Goal: Task Accomplishment & Management: Complete application form

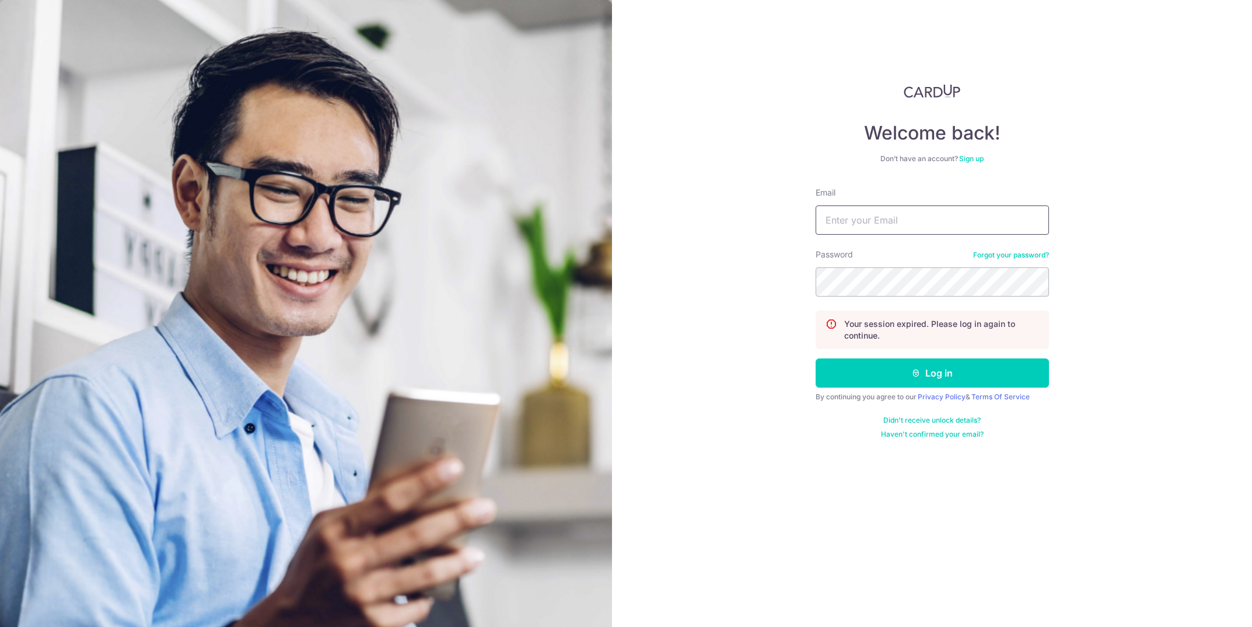
click at [874, 223] on input "Email" at bounding box center [932, 219] width 233 height 29
type input "[PERSON_NAME][EMAIL_ADDRESS][DOMAIN_NAME]"
click at [816, 358] on button "Log in" at bounding box center [932, 372] width 233 height 29
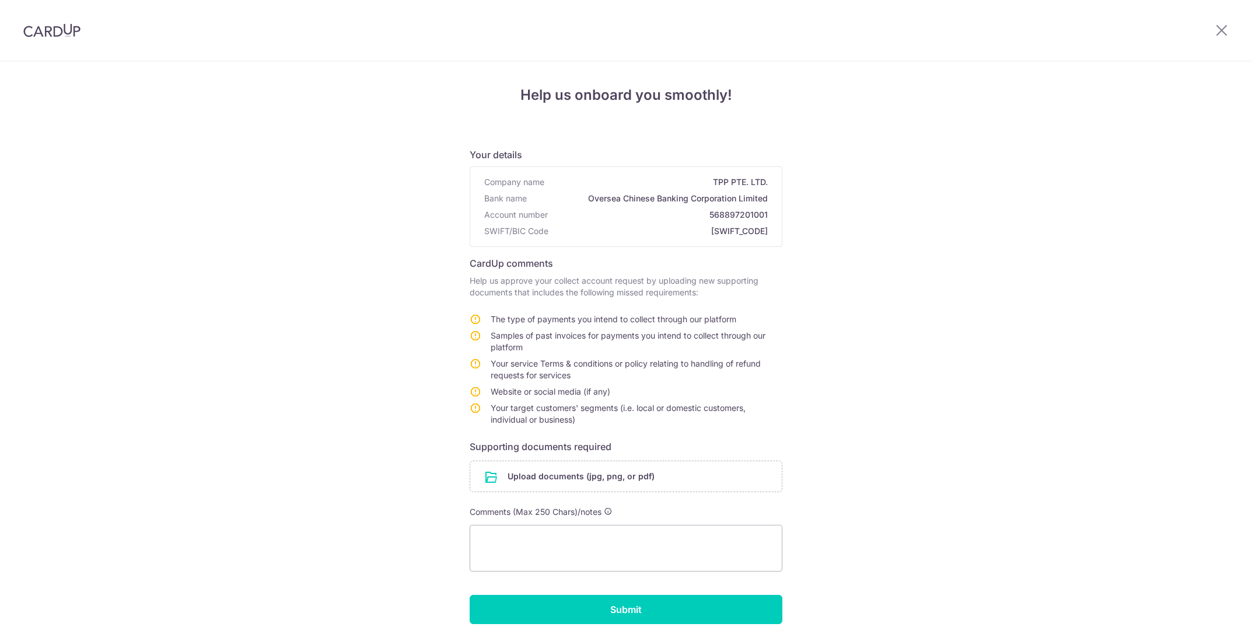
scroll to position [52, 0]
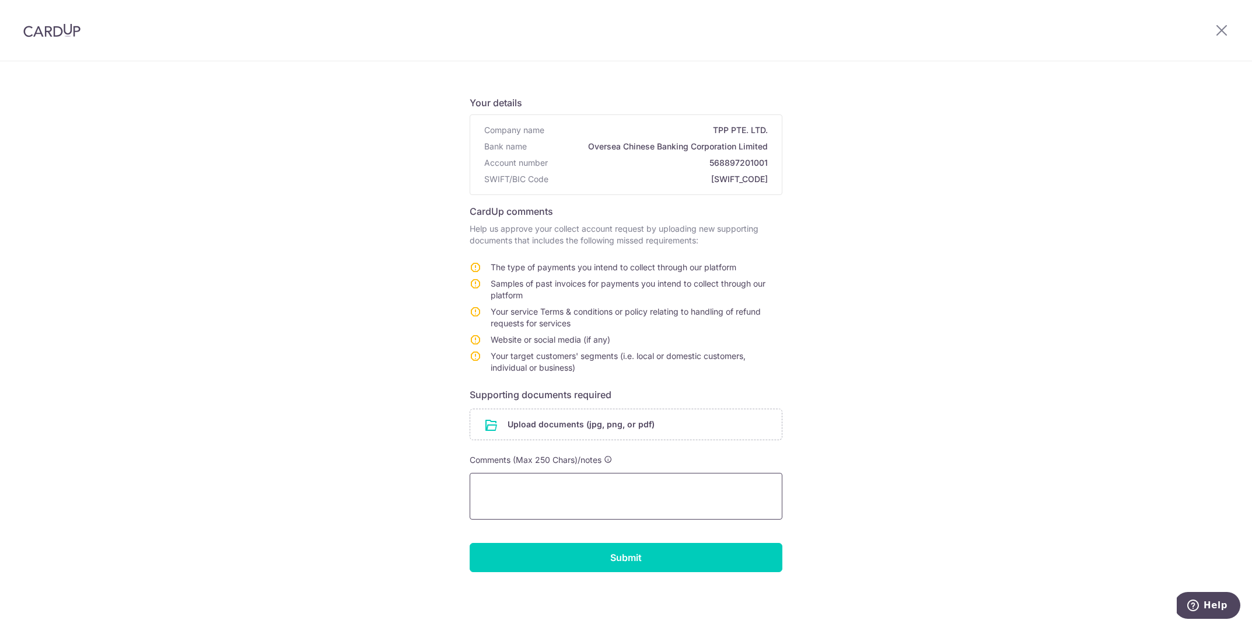
click at [536, 481] on textarea at bounding box center [626, 496] width 313 height 47
type textarea "Invoice payments We invoice post-service delivery, so no policy for refunds. AN…"
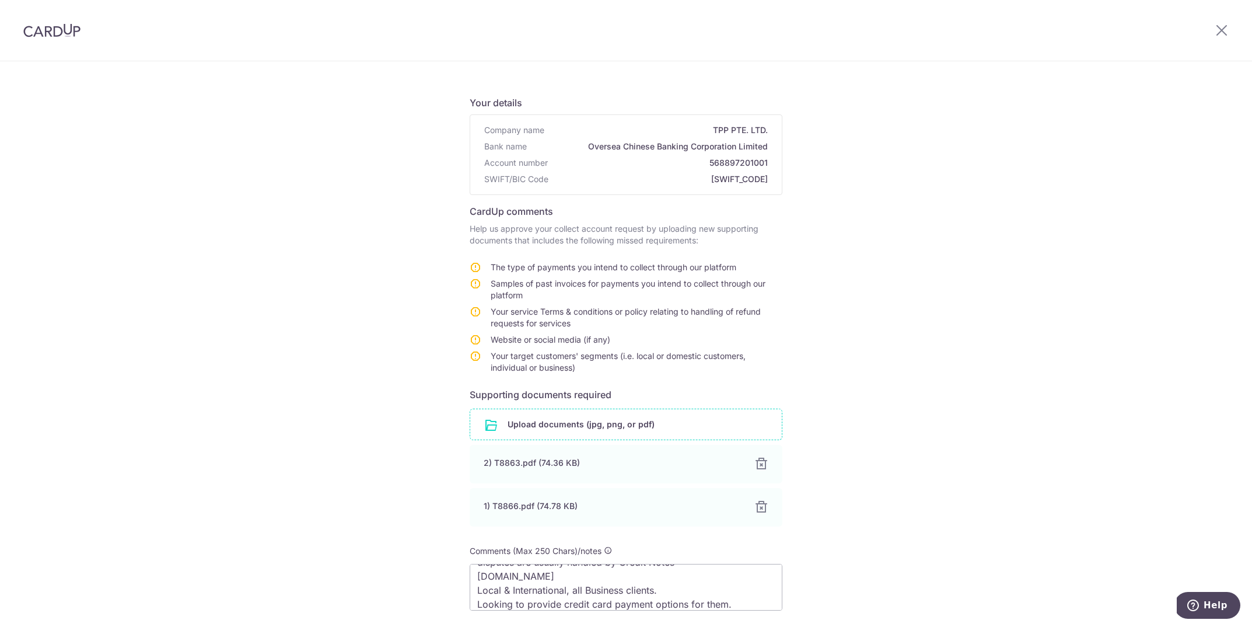
click at [956, 443] on div "Help us onboard you smoothly! Your details Company name TPP PTE. LTD. Bank name…" at bounding box center [626, 363] width 1252 height 708
click at [988, 342] on div "Help us onboard you smoothly! Your details Company name TPP PTE. LTD. Bank name…" at bounding box center [626, 363] width 1252 height 708
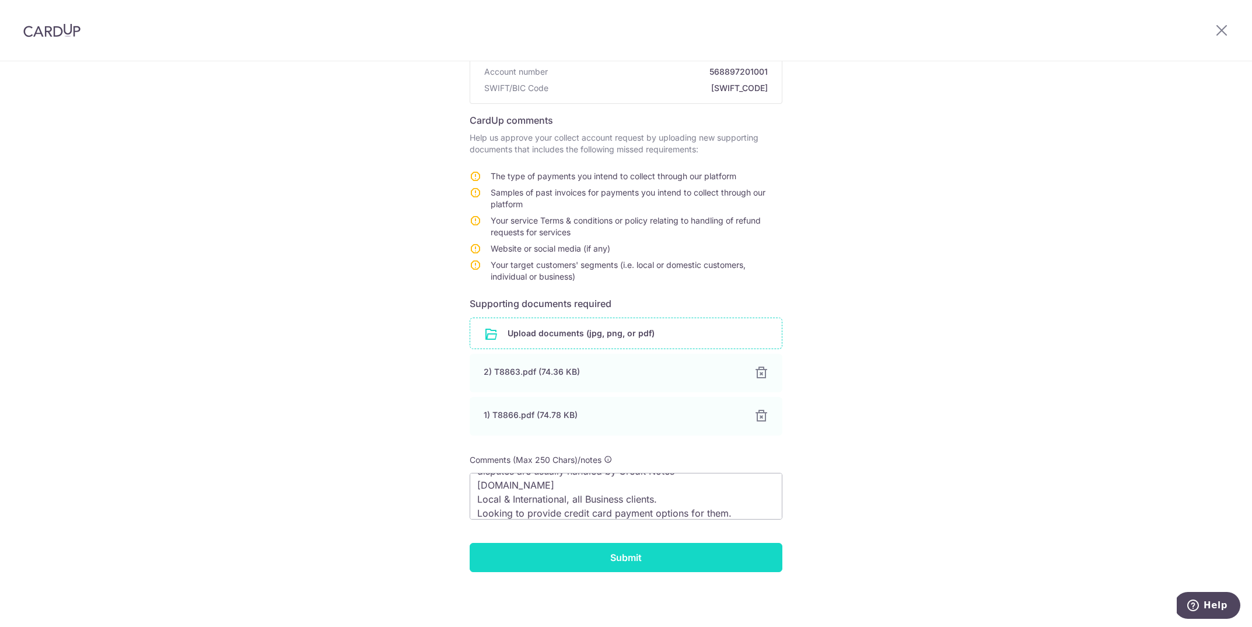
click at [561, 560] on input "Submit" at bounding box center [626, 557] width 313 height 29
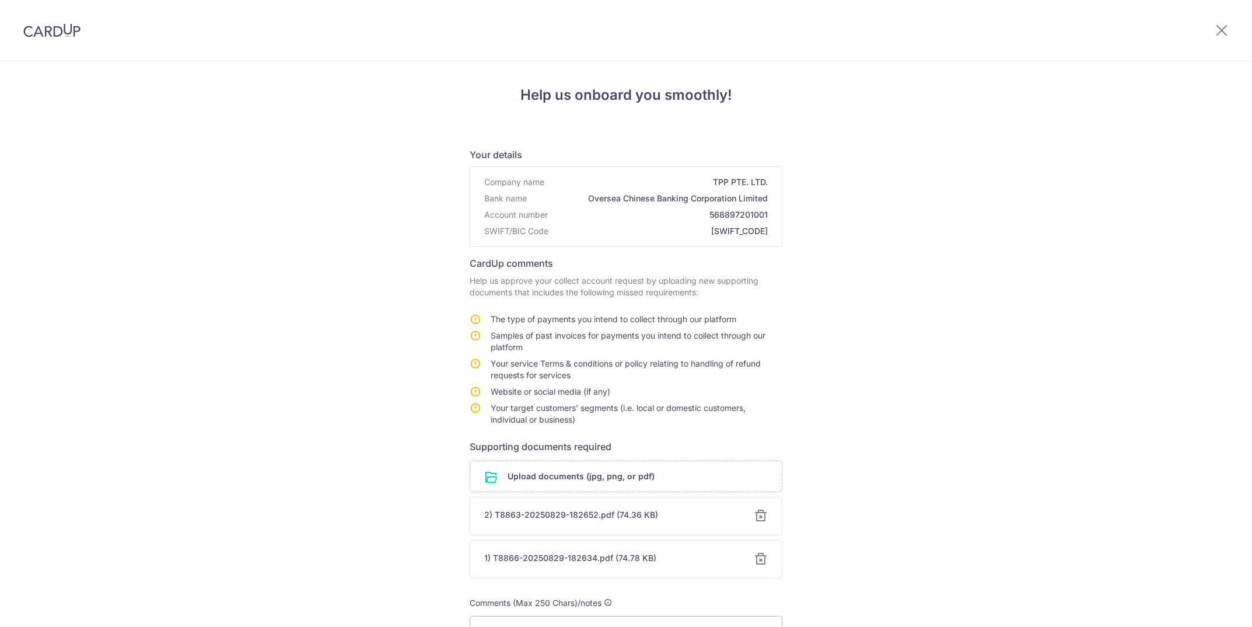
scroll to position [68, 0]
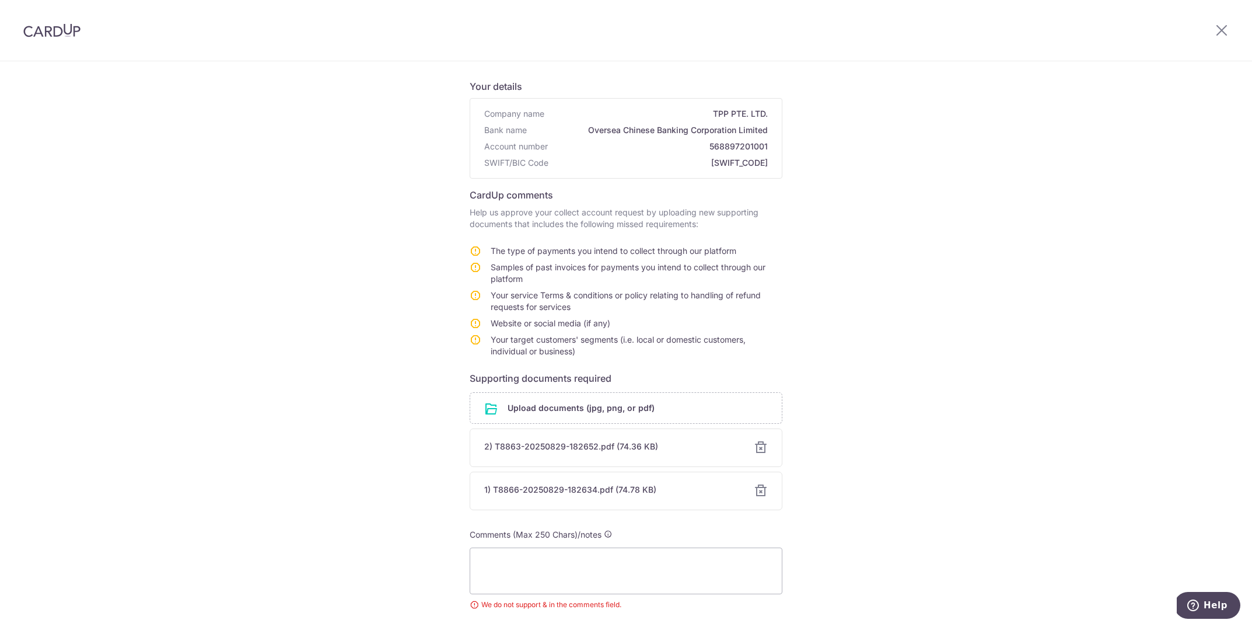
click at [970, 376] on div "Help us onboard you smoothly! Your details Company name TPP PTE. LTD. Bank name…" at bounding box center [626, 355] width 1252 height 725
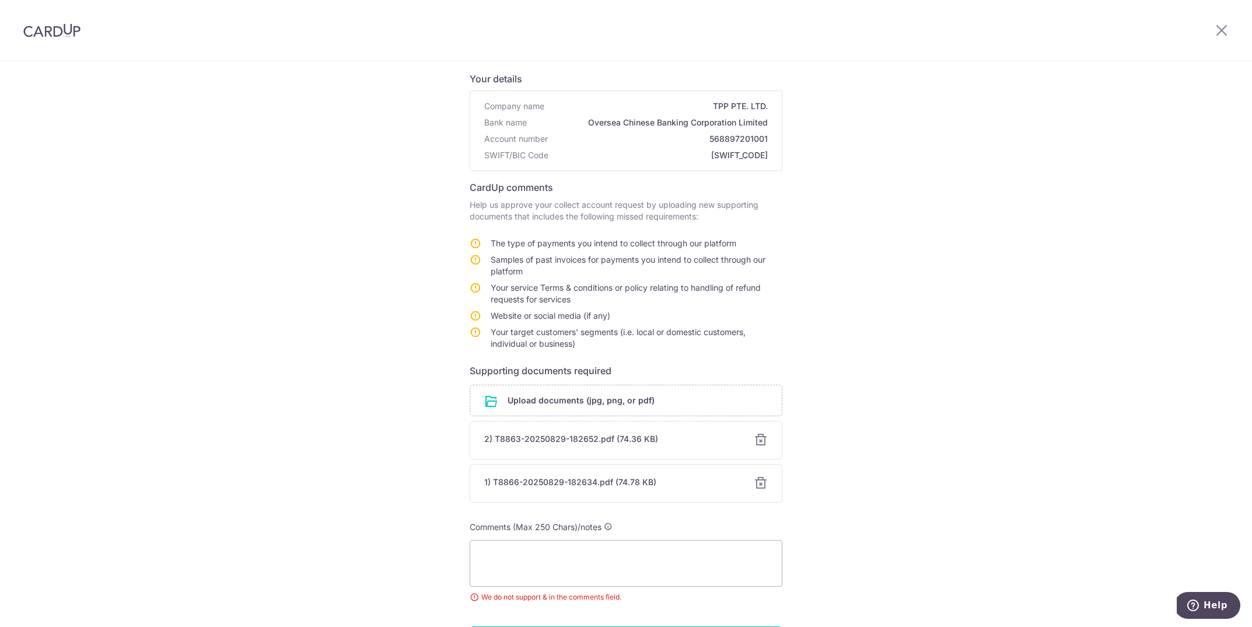
scroll to position [159, 0]
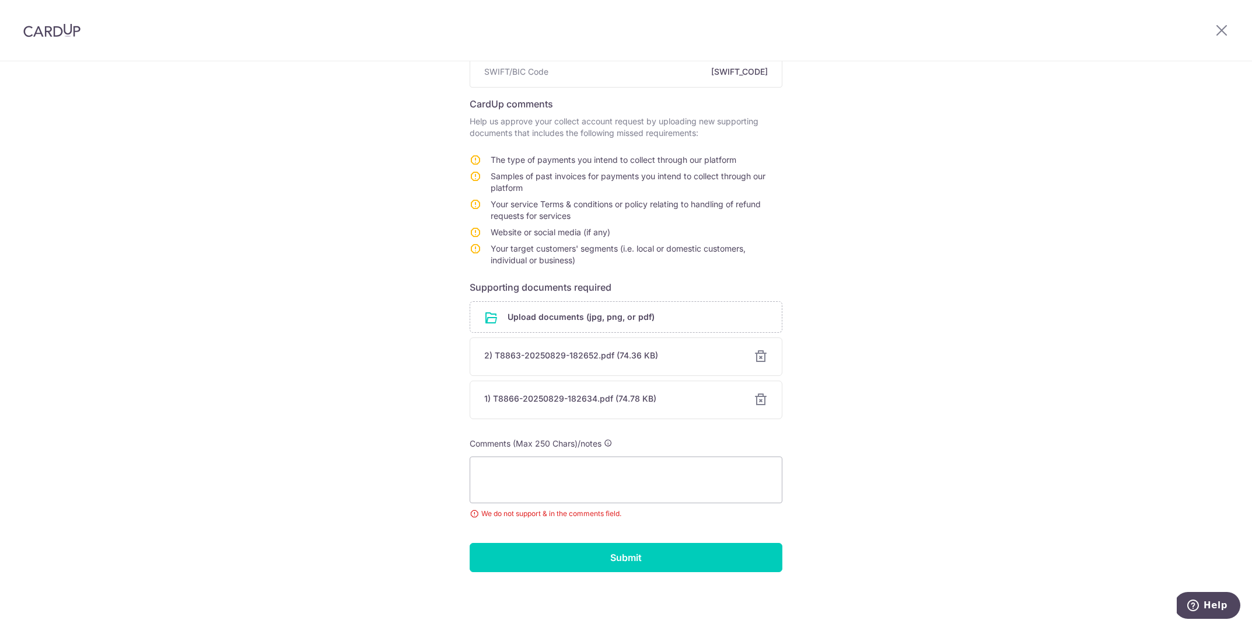
click at [926, 471] on div "Help us onboard you smoothly! Your details Company name TPP PTE. LTD. Bank name…" at bounding box center [626, 264] width 1252 height 725
click at [970, 444] on div "Help us onboard you smoothly! Your details Company name TPP PTE. LTD. Bank name…" at bounding box center [626, 264] width 1252 height 725
click at [613, 463] on textarea at bounding box center [626, 479] width 313 height 47
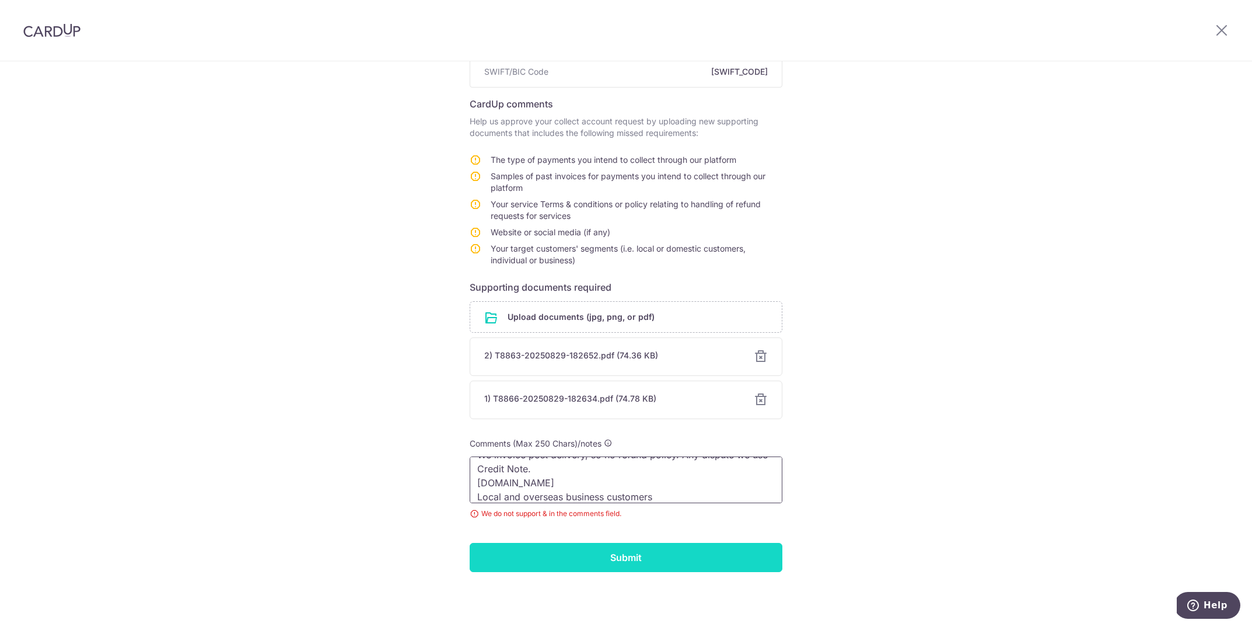
type textarea "Invoices for Services and Rental Equipment We invoice post delivery, so no refu…"
click at [569, 552] on input "Submit" at bounding box center [626, 557] width 313 height 29
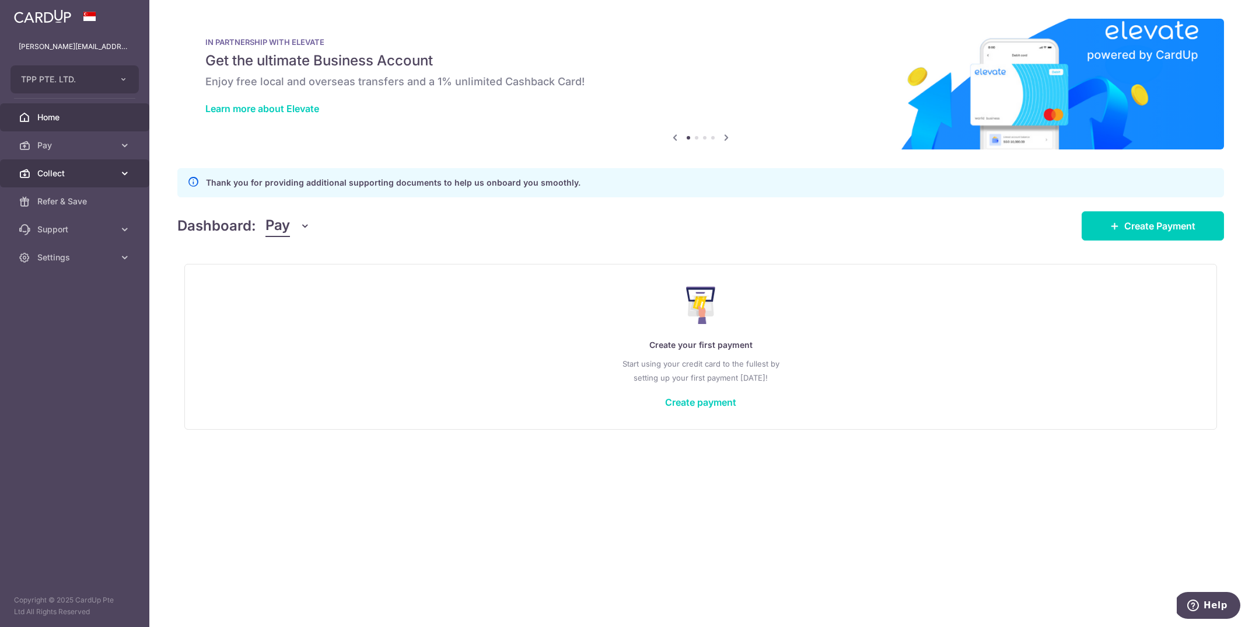
click at [86, 163] on link "Collect" at bounding box center [74, 173] width 149 height 28
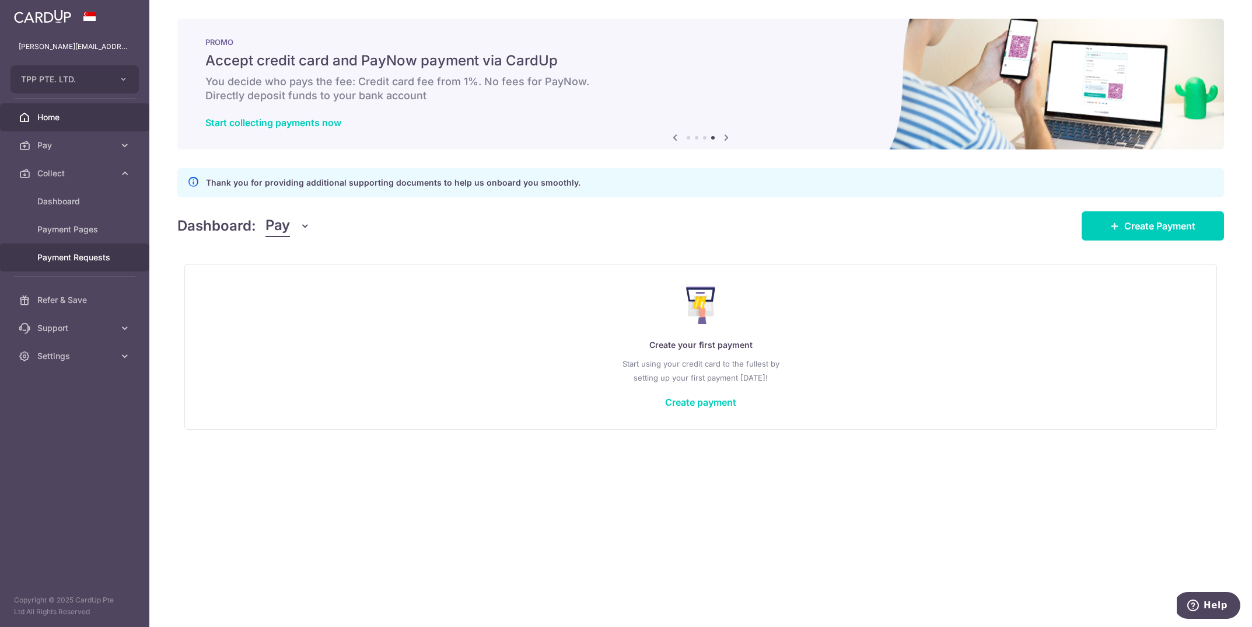
click at [52, 258] on span "Payment Requests" at bounding box center [75, 257] width 77 height 12
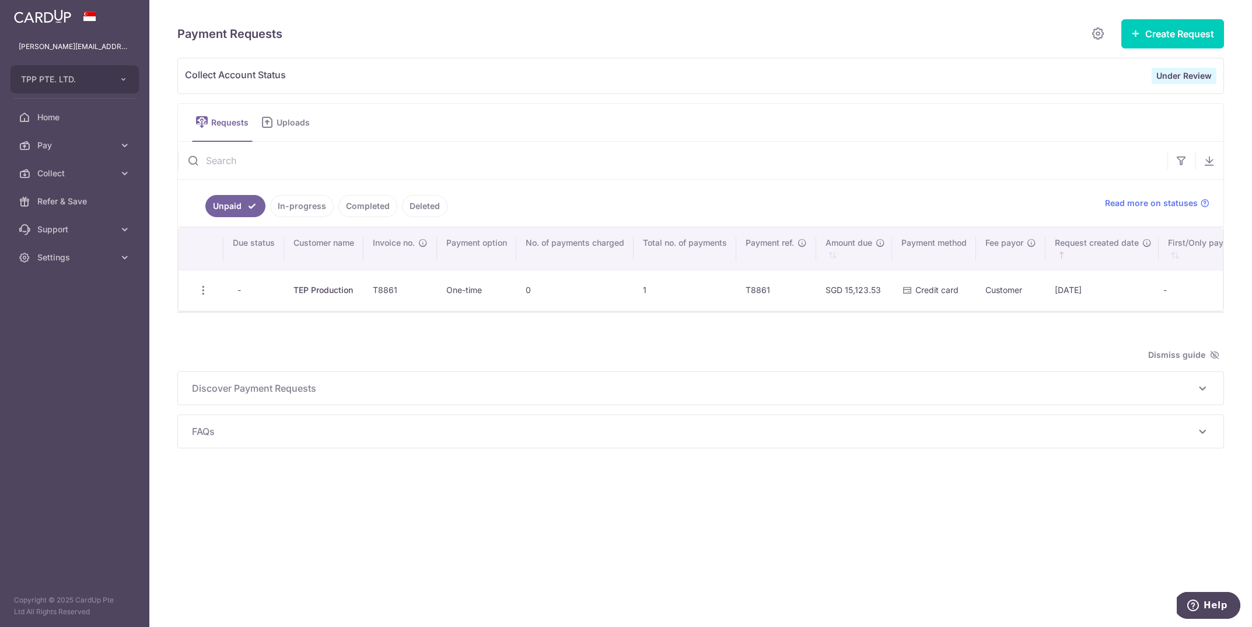
click at [982, 39] on div "Payment Requests" at bounding box center [643, 33] width 932 height 23
click at [64, 257] on span "Settings" at bounding box center [75, 257] width 77 height 12
click at [50, 306] on link "Logout" at bounding box center [74, 313] width 149 height 28
